Goal: Find specific fact: Find specific fact

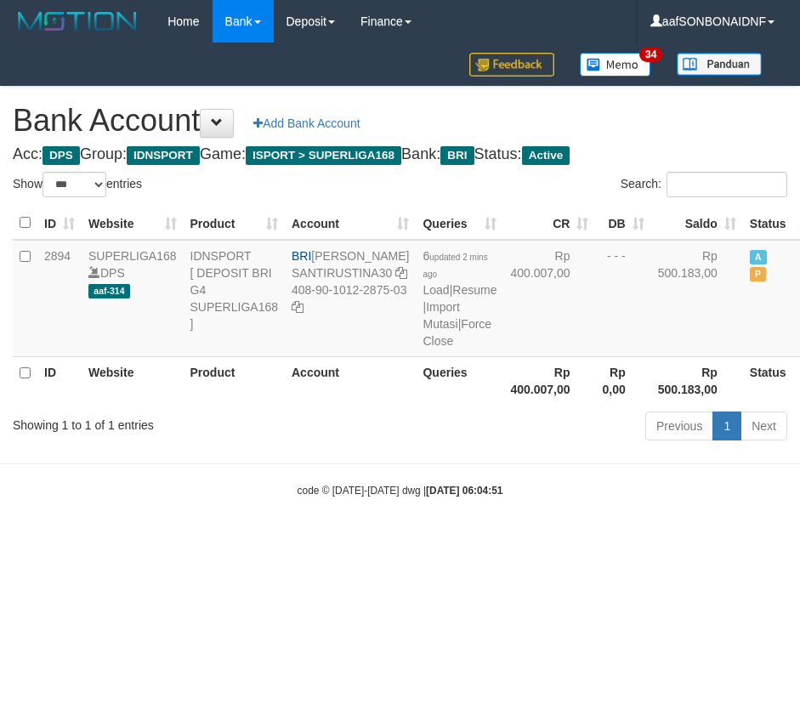
select select "***"
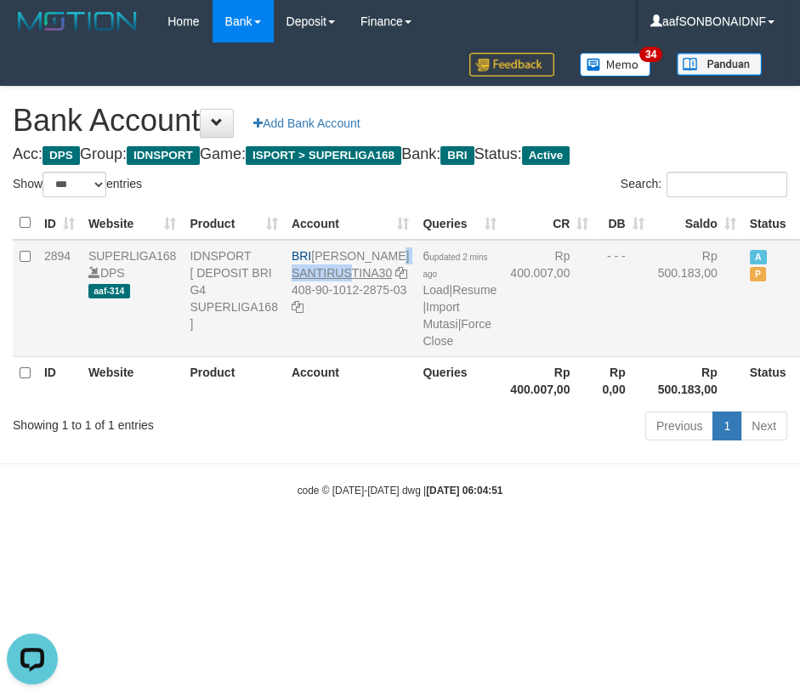
drag, startPoint x: 315, startPoint y: 258, endPoint x: 341, endPoint y: 282, distance: 35.5
click at [352, 281] on td "BRI [PERSON_NAME] SANTIRUSTINA30 408-90-1012-2875-03" at bounding box center [350, 298] width 131 height 117
click at [327, 254] on td "BRI [PERSON_NAME] SANTIRUSTINA30 408-90-1012-2875-03" at bounding box center [350, 298] width 131 height 117
drag, startPoint x: 338, startPoint y: 263, endPoint x: 349, endPoint y: 269, distance: 12.6
click at [349, 269] on td "BRI [PERSON_NAME] SANTIRUSTINA30 408-90-1012-2875-03" at bounding box center [350, 298] width 131 height 117
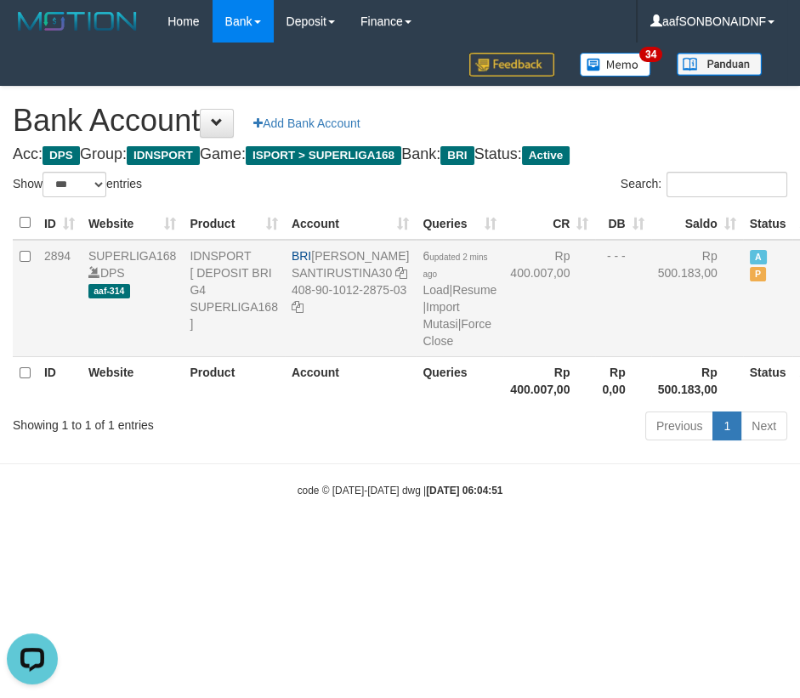
drag, startPoint x: 306, startPoint y: 303, endPoint x: 333, endPoint y: 326, distance: 36.2
click at [333, 326] on td "BRI [PERSON_NAME] SANTIRUSTINA30 408-90-1012-2875-03" at bounding box center [350, 298] width 131 height 117
copy td "408-90-1012-2875-03"
click at [465, 541] on body "Toggle navigation Home Bank Account List Load By Website Group [ISPORT] SUPERLI…" at bounding box center [400, 270] width 800 height 541
drag, startPoint x: 478, startPoint y: 565, endPoint x: 494, endPoint y: 560, distance: 16.7
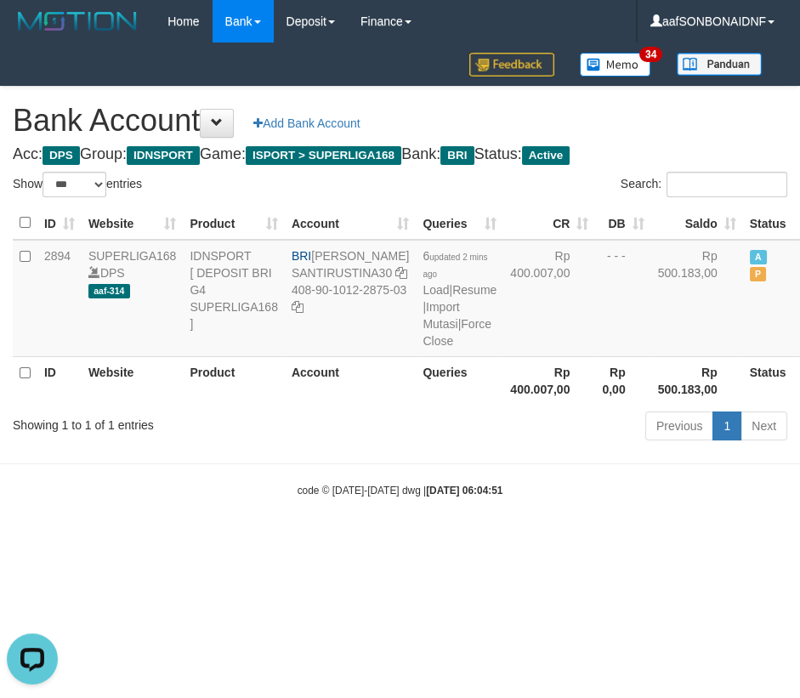
click at [480, 541] on body "Toggle navigation Home Bank Account List Load By Website Group [ISPORT] SUPERLI…" at bounding box center [400, 270] width 800 height 541
